Goal: Task Accomplishment & Management: Use online tool/utility

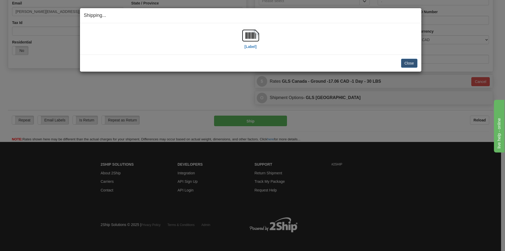
scroll to position [149, 0]
click at [406, 63] on button "Close" at bounding box center [409, 63] width 16 height 9
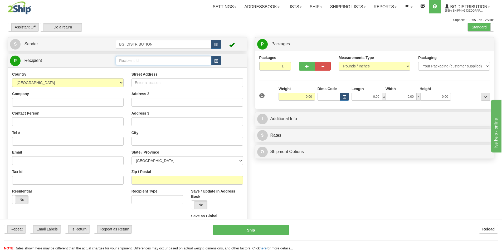
click at [147, 59] on input "text" at bounding box center [163, 60] width 95 height 9
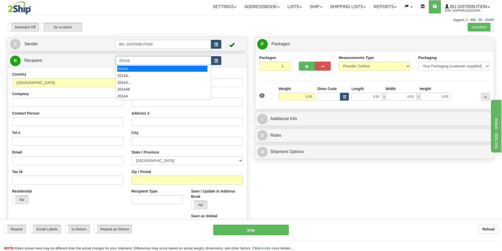
type input "20144."
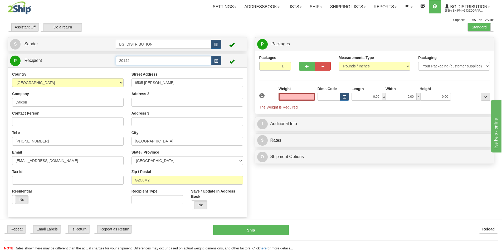
type input "0.00"
click at [133, 61] on input "20144." at bounding box center [163, 60] width 95 height 9
type input "20144"
click button "Delete" at bounding box center [0, 0] width 0 height 0
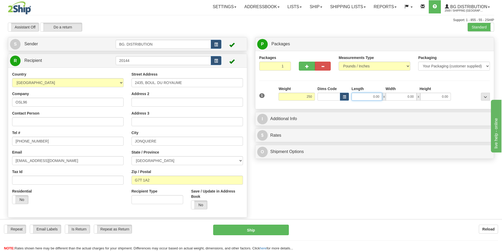
type input "250.00"
click at [371, 96] on input "0.00" at bounding box center [366, 97] width 31 height 8
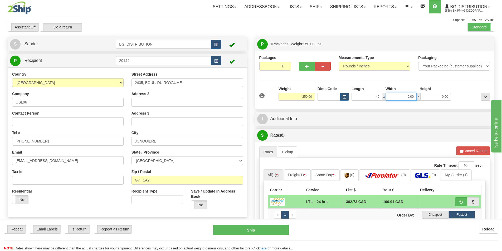
type input "40.00"
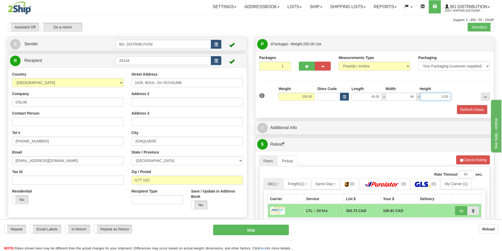
type input "48.00"
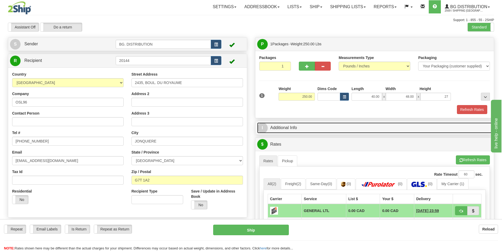
type input "27.00"
click at [322, 130] on link "I Additional Info" at bounding box center [374, 127] width 235 height 11
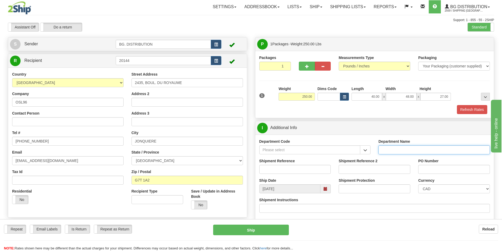
click at [392, 151] on input "Department Name" at bounding box center [433, 149] width 111 height 9
type input "."
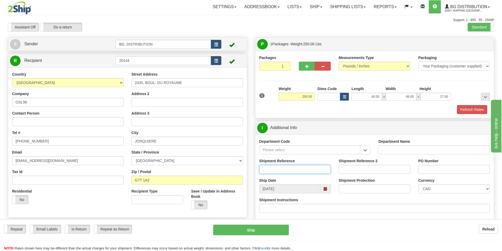
type input "."
type input ".."
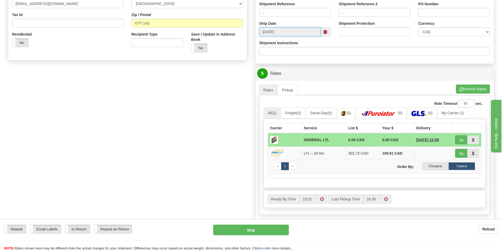
scroll to position [158, 0]
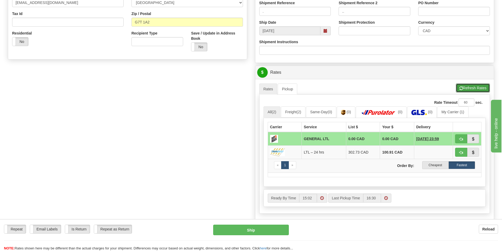
click at [461, 89] on span "button" at bounding box center [461, 88] width 4 height 3
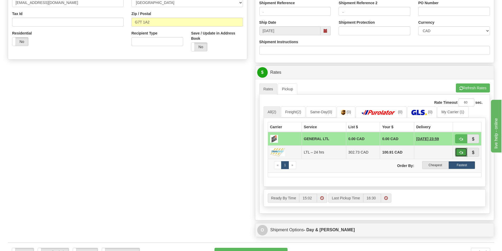
click at [458, 149] on button "button" at bounding box center [461, 152] width 12 height 9
type input "24 hrs"
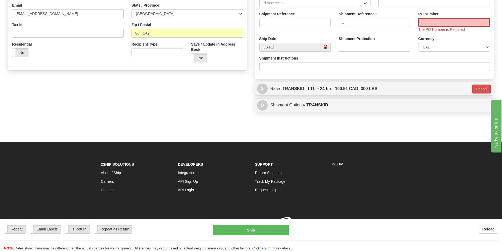
scroll to position [155, 0]
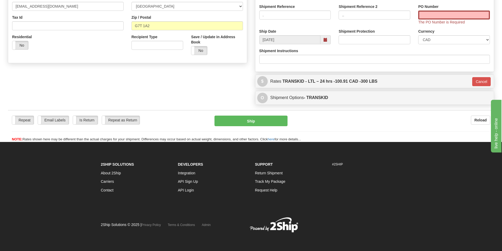
click at [433, 10] on div "PO Number The PO Number is Required" at bounding box center [454, 14] width 72 height 21
click at [433, 17] on input "PO Number" at bounding box center [454, 15] width 72 height 9
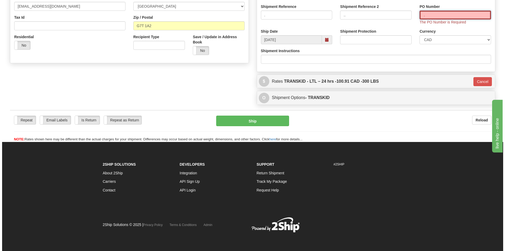
scroll to position [149, 0]
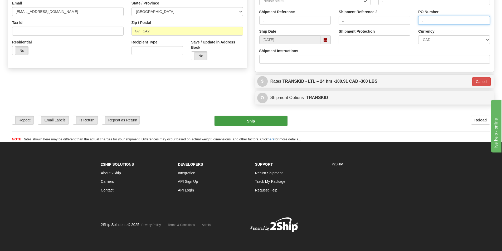
type input "."
click at [259, 122] on button "Ship" at bounding box center [250, 121] width 73 height 11
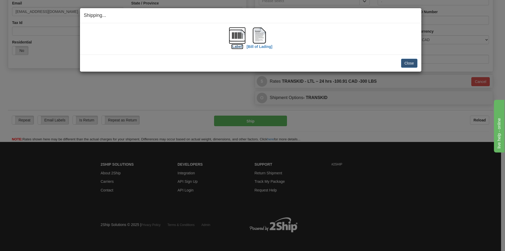
click at [237, 36] on img at bounding box center [237, 35] width 17 height 17
click at [265, 42] on img at bounding box center [259, 35] width 17 height 17
click at [406, 62] on button "Close" at bounding box center [409, 63] width 16 height 9
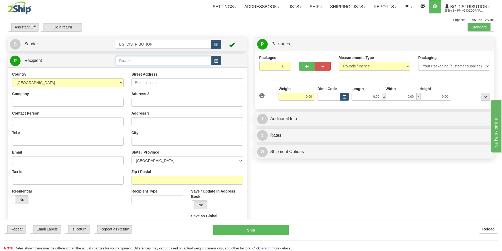
click at [144, 60] on input "text" at bounding box center [163, 60] width 95 height 9
type input "20010"
click button "Delete" at bounding box center [0, 0] width 0 height 0
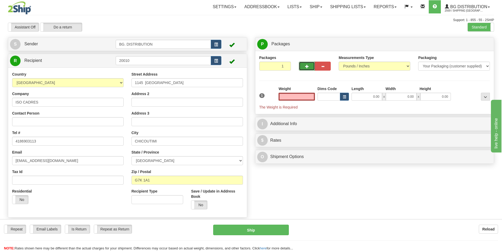
type input "0.00"
click at [305, 70] on button "button" at bounding box center [307, 66] width 16 height 9
type input "2"
click at [475, 47] on label "Package Level Pack.." at bounding box center [478, 44] width 27 height 8
radio input "true"
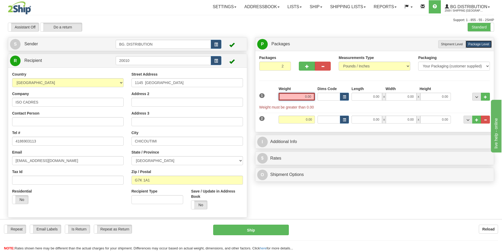
click at [307, 98] on input "0.00" at bounding box center [296, 97] width 36 height 8
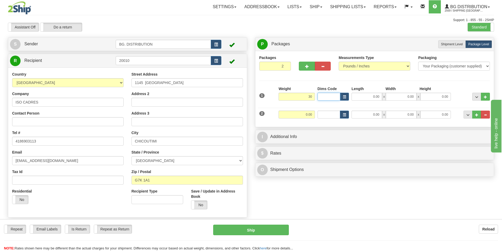
type input "30.00"
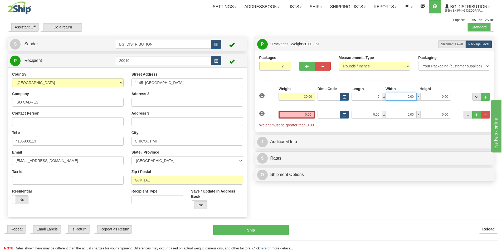
type input "6.00"
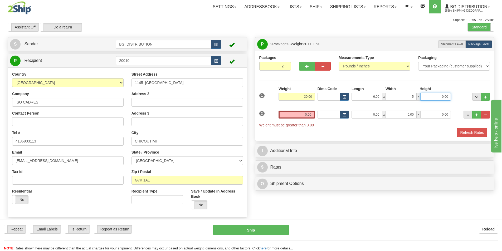
type input "5.00"
type input "18.00"
click at [362, 112] on input "0.00" at bounding box center [366, 115] width 31 height 8
type input "0.00"
drag, startPoint x: 302, startPoint y: 115, endPoint x: 318, endPoint y: 115, distance: 15.8
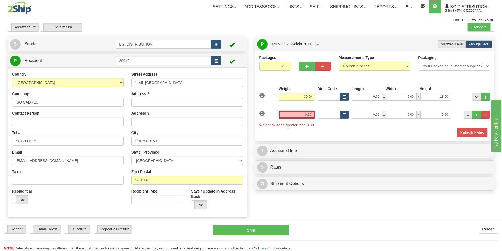
click at [318, 115] on div "2 Weight 0.00 Dims Code Length Width Height" at bounding box center [374, 116] width 233 height 23
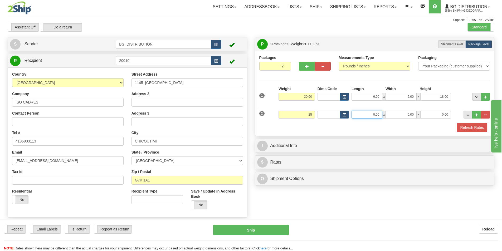
type input "25.00"
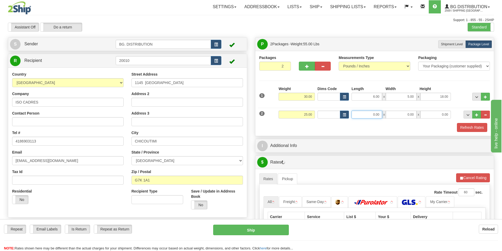
click at [369, 116] on input "0.00" at bounding box center [366, 115] width 31 height 8
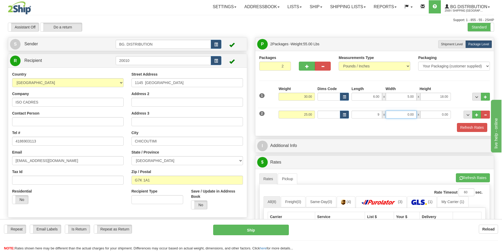
type input "9.00"
type input "7.00"
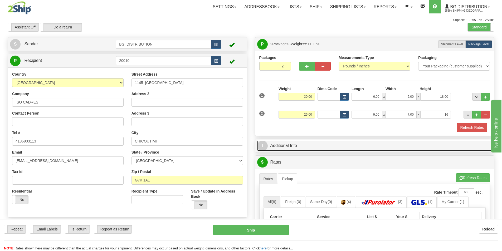
type input "16.00"
click at [344, 146] on link "I Additional Info" at bounding box center [374, 145] width 235 height 11
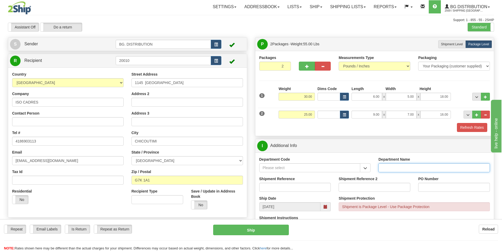
click at [405, 167] on input "Department Name" at bounding box center [433, 167] width 111 height 9
type input "."
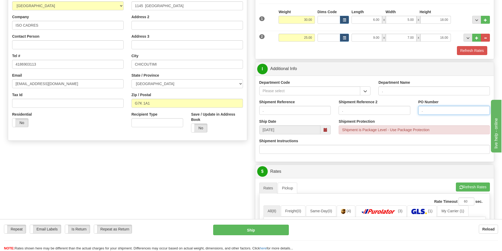
scroll to position [79, 0]
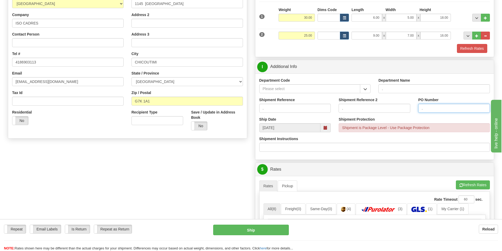
type input "."
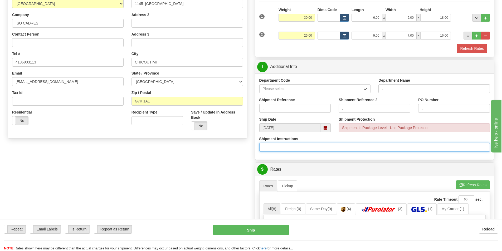
click at [296, 150] on input "Shipment Instructions" at bounding box center [374, 147] width 231 height 9
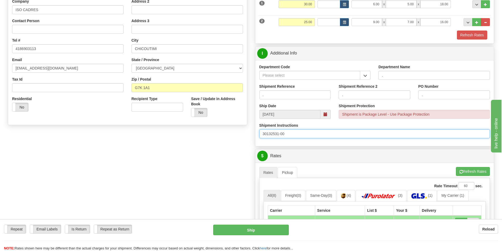
scroll to position [105, 0]
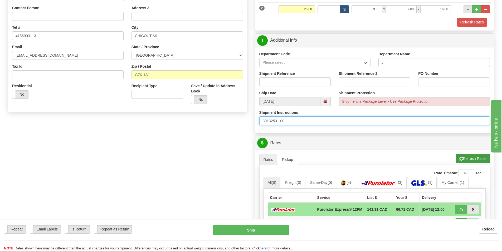
type input "30132531-00"
click at [471, 160] on button "Refresh Rates" at bounding box center [472, 158] width 34 height 9
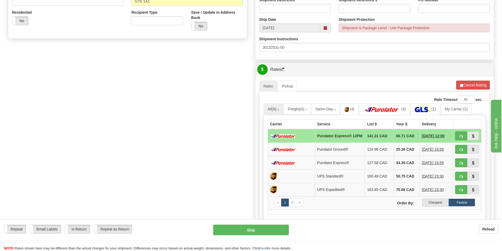
scroll to position [211, 0]
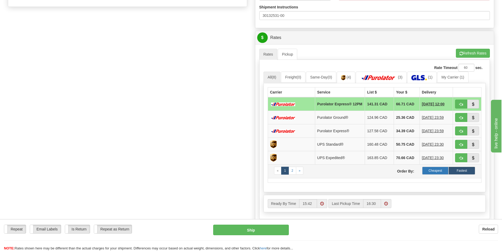
click at [431, 172] on label "Cheapest" at bounding box center [435, 171] width 27 height 8
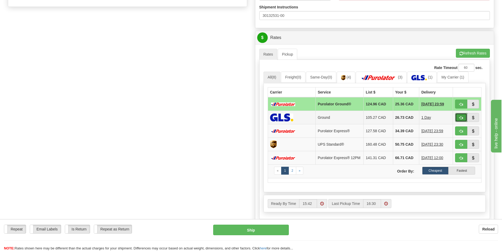
click at [457, 118] on button "button" at bounding box center [461, 117] width 12 height 9
type input "1"
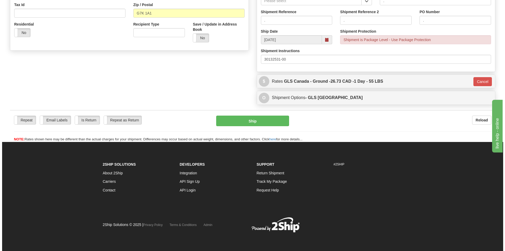
scroll to position [167, 0]
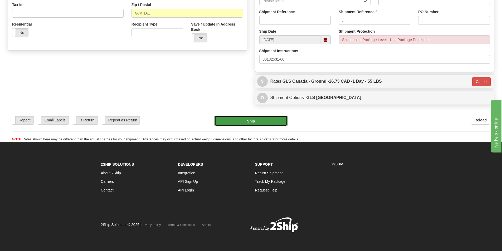
click at [260, 118] on button "Ship" at bounding box center [250, 121] width 73 height 11
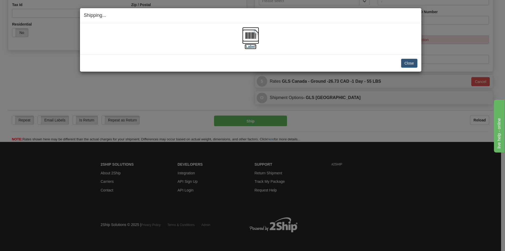
click at [254, 39] on img at bounding box center [250, 35] width 17 height 17
click at [409, 66] on button "Close" at bounding box center [409, 63] width 16 height 9
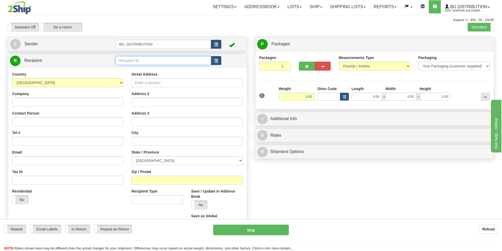
click at [126, 62] on input "text" at bounding box center [163, 60] width 95 height 9
